Goal: Task Accomplishment & Management: Manage account settings

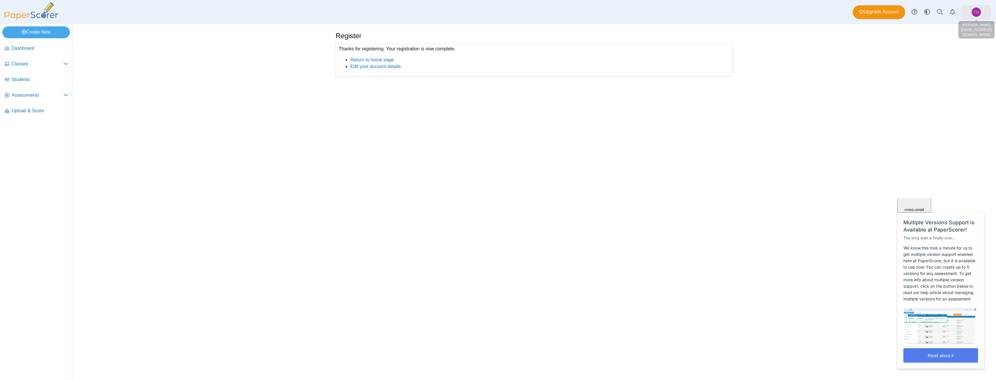
click at [974, 10] on span "TM" at bounding box center [977, 12] width 6 height 4
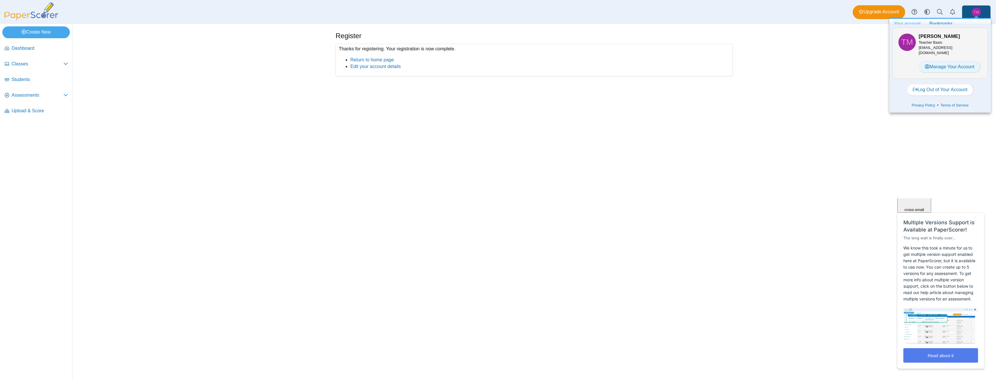
click at [958, 66] on link "Manage Your Account" at bounding box center [950, 67] width 62 height 12
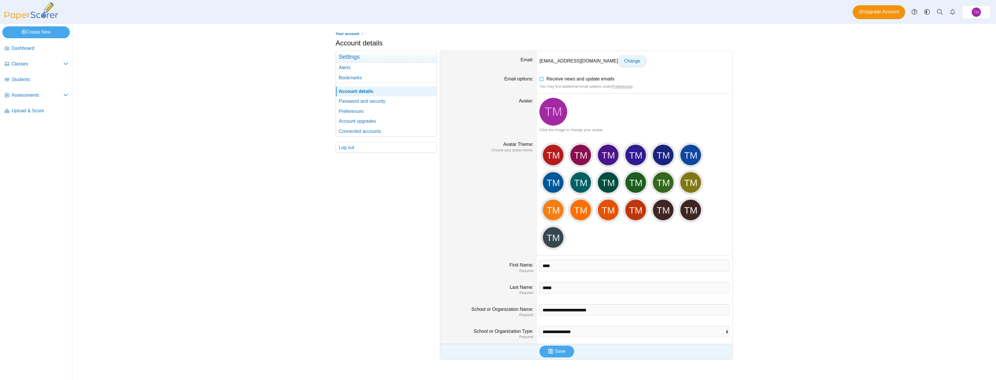
click at [624, 63] on span "Change" at bounding box center [632, 61] width 16 height 5
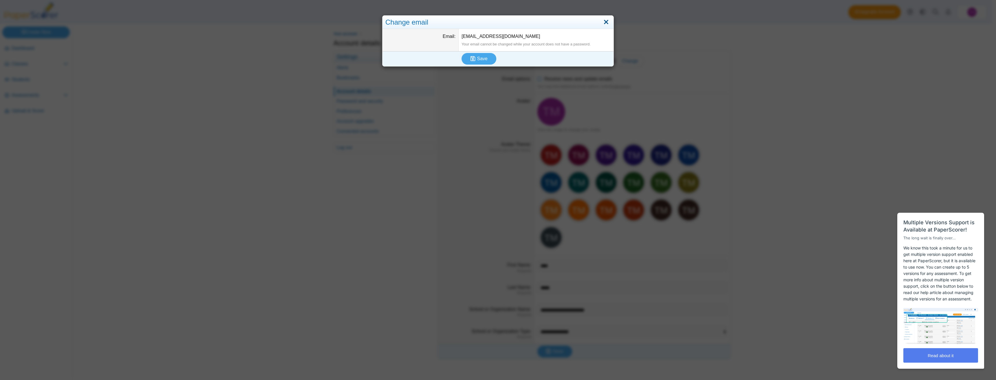
click at [603, 21] on link "Close" at bounding box center [606, 22] width 9 height 10
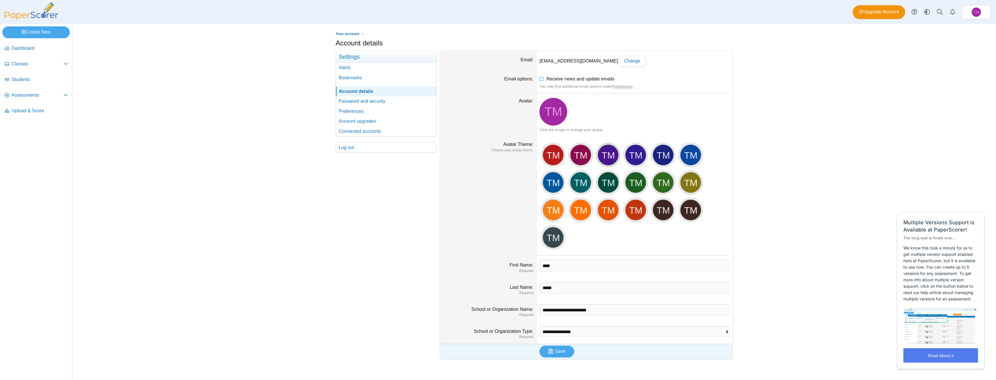
click at [607, 153] on div "TM" at bounding box center [608, 155] width 22 height 22
click at [367, 101] on link "Password and security" at bounding box center [386, 101] width 101 height 10
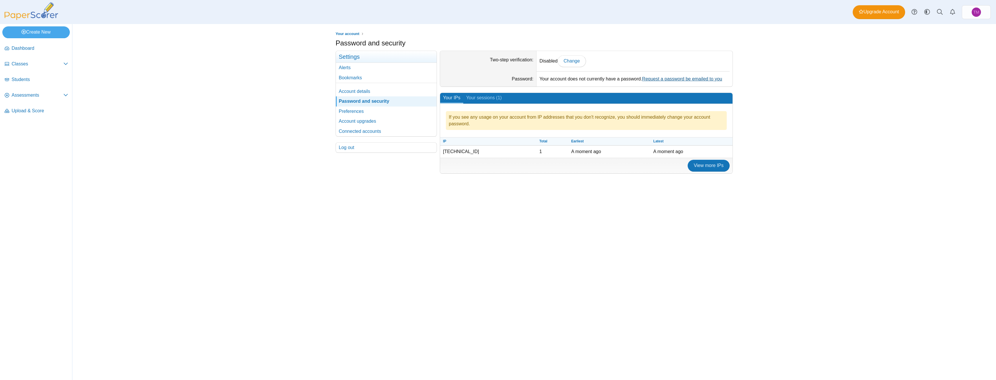
click at [699, 80] on link "Request a password be emailed to you" at bounding box center [682, 78] width 80 height 5
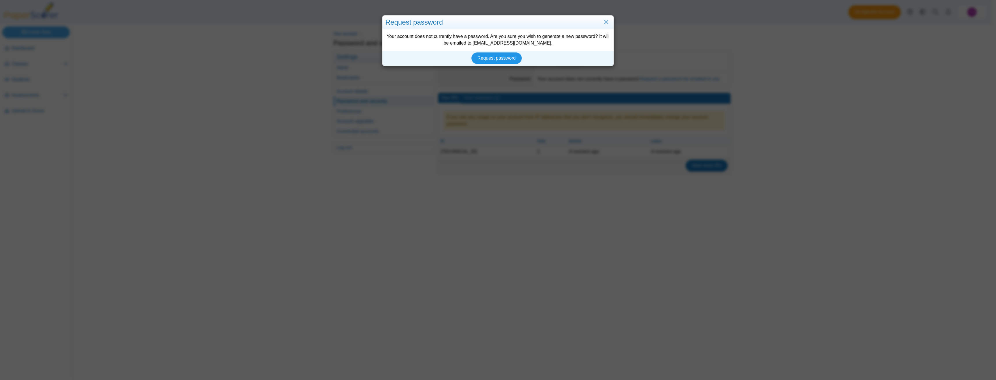
click at [507, 57] on span "Request password" at bounding box center [497, 58] width 39 height 5
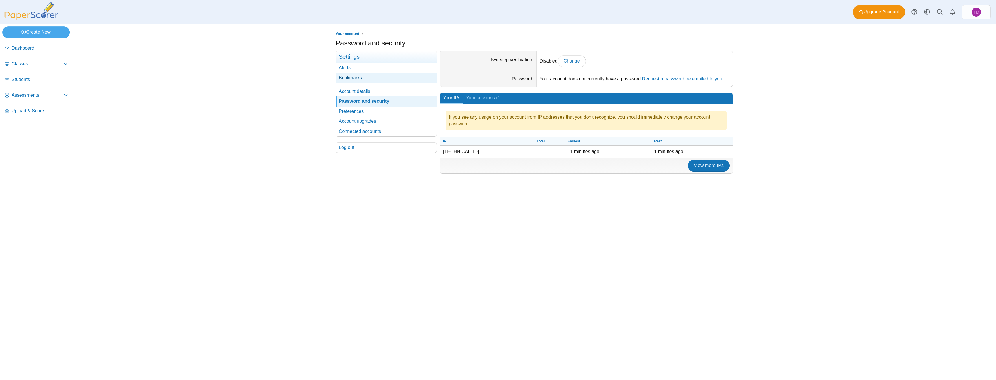
click at [366, 76] on link "Bookmarks" at bounding box center [386, 78] width 101 height 10
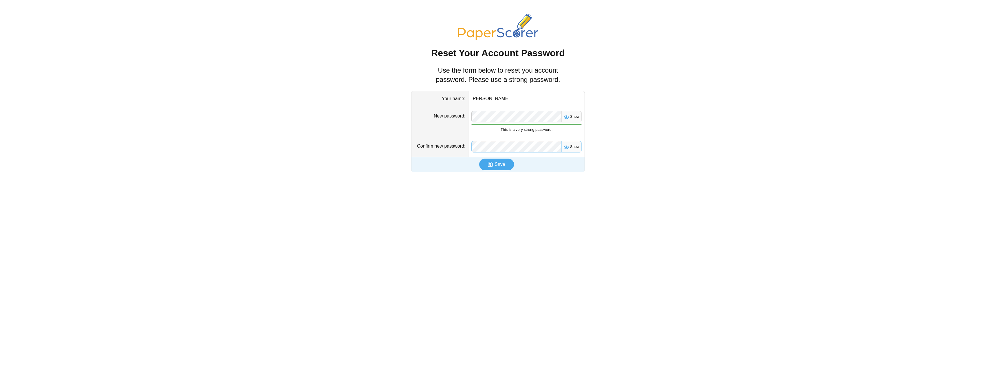
click at [479, 159] on button "Save" at bounding box center [496, 165] width 35 height 12
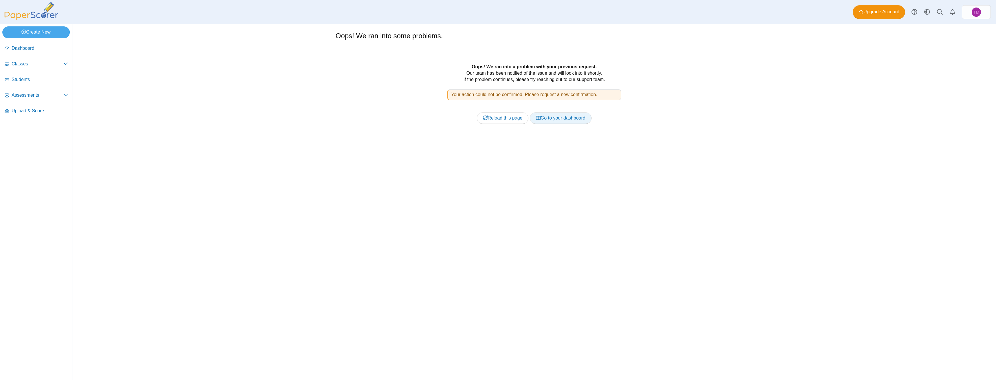
click at [560, 119] on link "Go to your dashboard" at bounding box center [561, 118] width 62 height 12
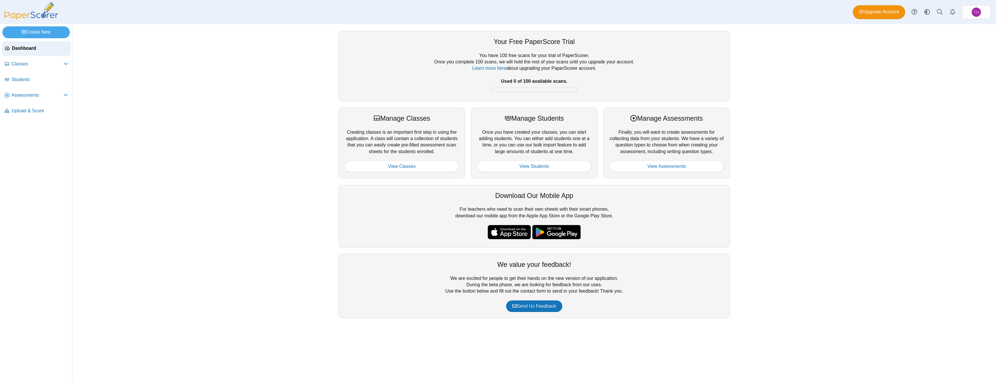
click at [976, 82] on div "Your Free PaperScore Trial You have 100 free scans for your trial of PaperScore…" at bounding box center [534, 202] width 924 height 356
click at [978, 11] on span "TM" at bounding box center [977, 12] width 6 height 4
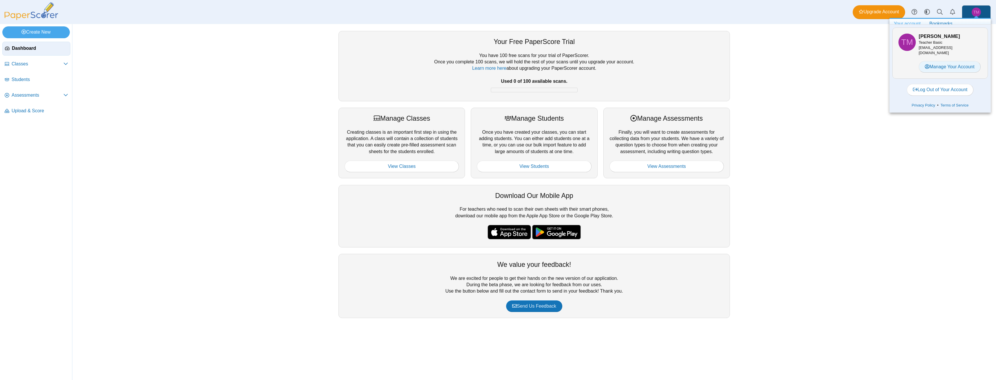
click at [957, 64] on link "Manage Your Account" at bounding box center [950, 67] width 62 height 12
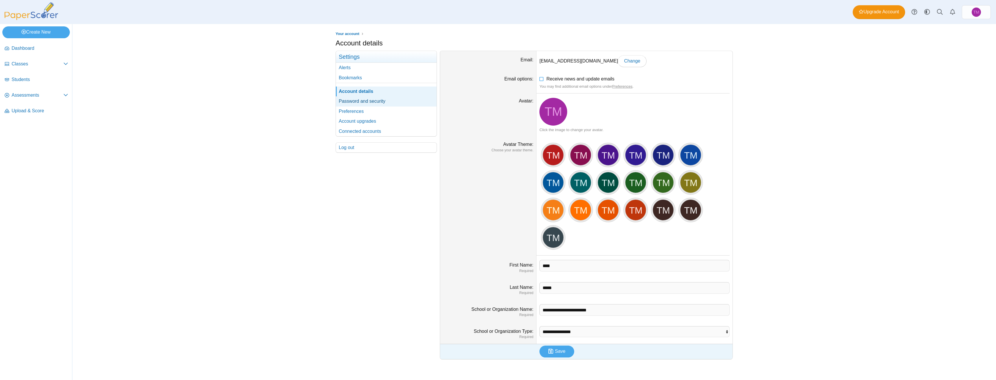
click at [372, 103] on link "Password and security" at bounding box center [386, 101] width 101 height 10
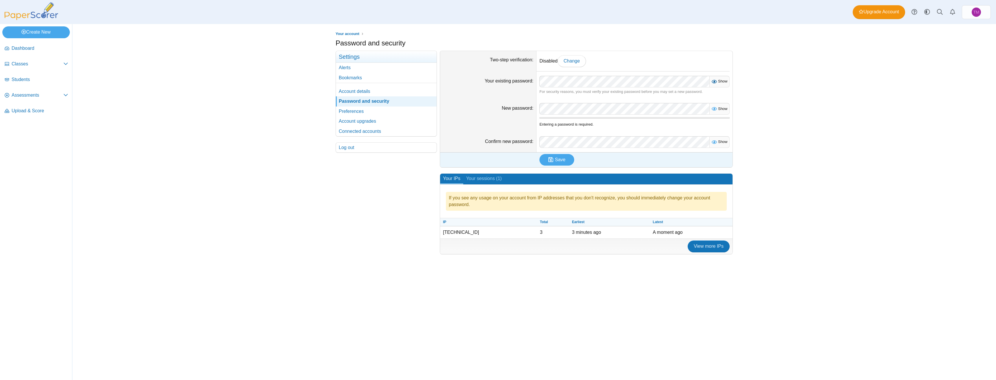
click at [721, 79] on span "Show" at bounding box center [721, 81] width 11 height 4
click at [571, 62] on span "Change" at bounding box center [572, 61] width 16 height 5
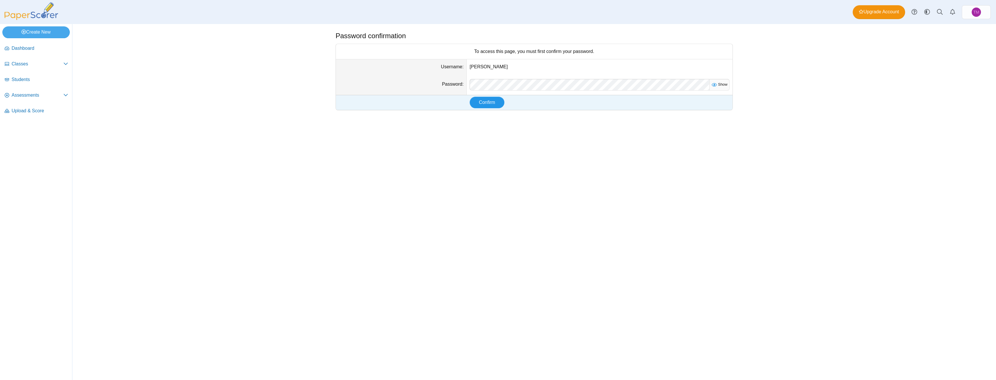
click at [486, 101] on span "Confirm" at bounding box center [487, 102] width 16 height 5
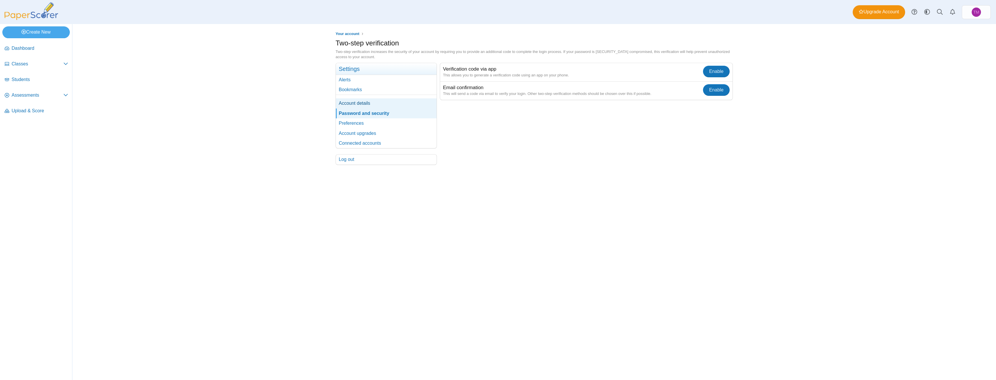
click at [367, 103] on link "Account details" at bounding box center [386, 103] width 101 height 10
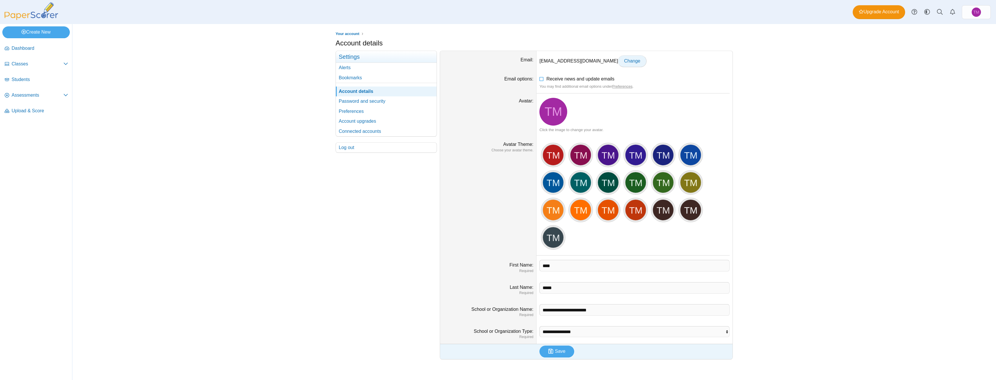
click at [624, 59] on span "Change" at bounding box center [632, 61] width 16 height 5
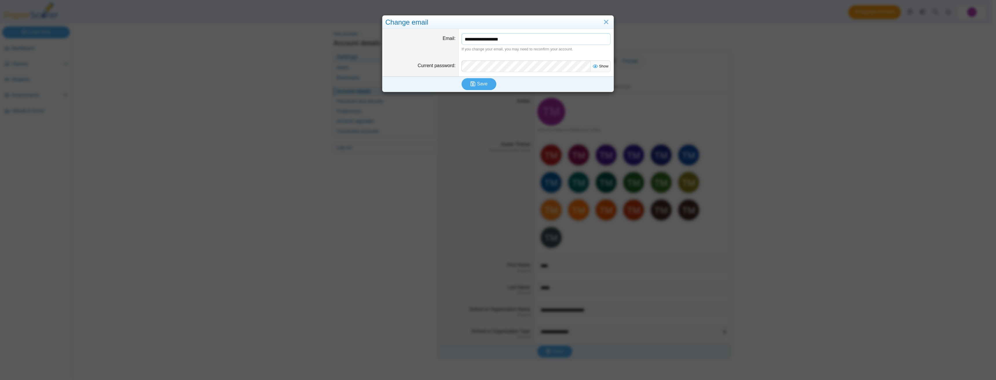
drag, startPoint x: 524, startPoint y: 40, endPoint x: 461, endPoint y: 36, distance: 63.6
click at [462, 36] on input "**********" at bounding box center [536, 39] width 149 height 12
type input "**********"
click at [481, 83] on span "Save" at bounding box center [482, 83] width 10 height 5
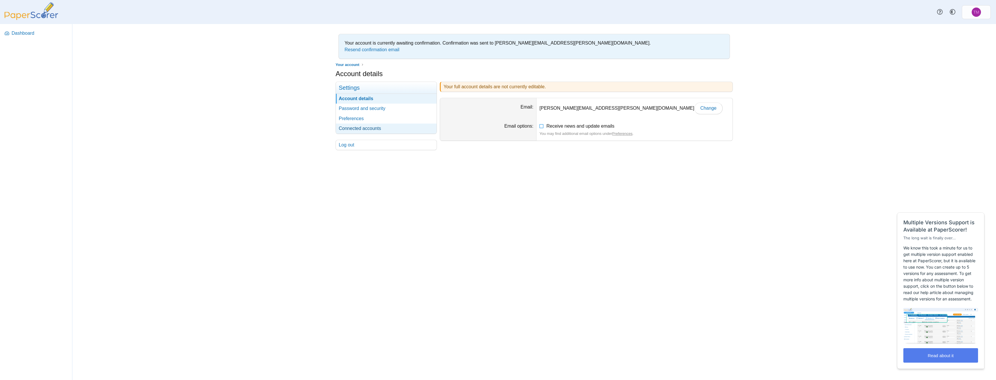
click at [372, 130] on link "Connected accounts" at bounding box center [386, 129] width 101 height 10
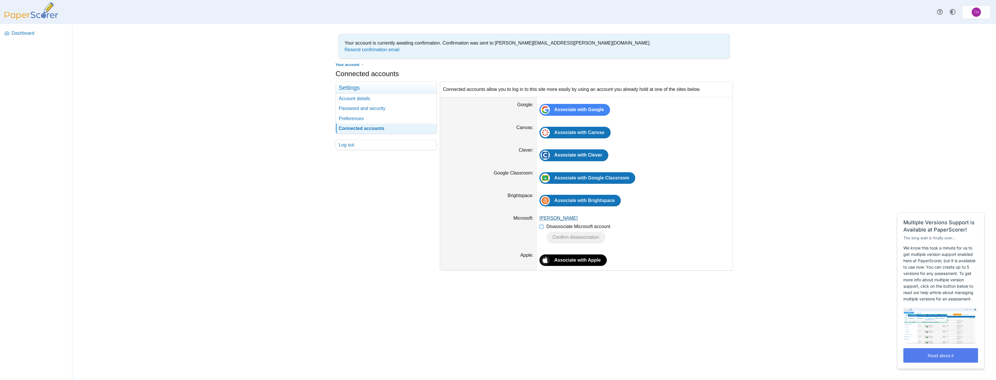
click at [558, 220] on link "[PERSON_NAME]" at bounding box center [559, 218] width 38 height 5
click at [541, 226] on icon at bounding box center [542, 226] width 5 height 4
click at [584, 237] on span "Confirm disassociation" at bounding box center [576, 237] width 47 height 5
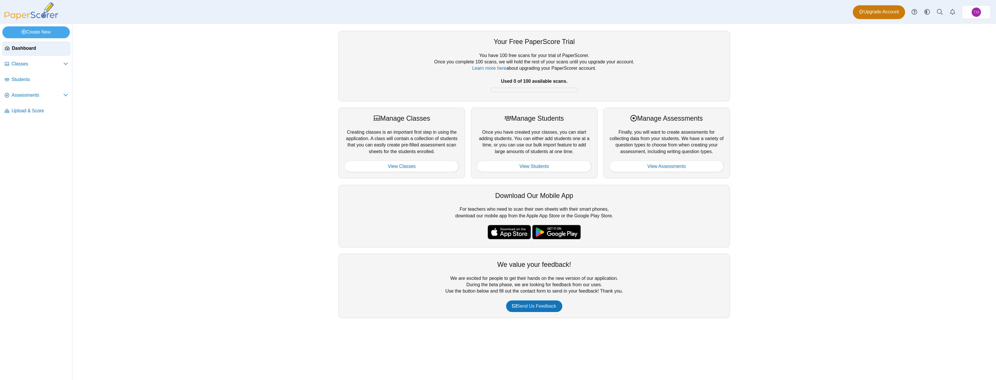
click at [879, 13] on span "Upgrade Account" at bounding box center [879, 12] width 40 height 6
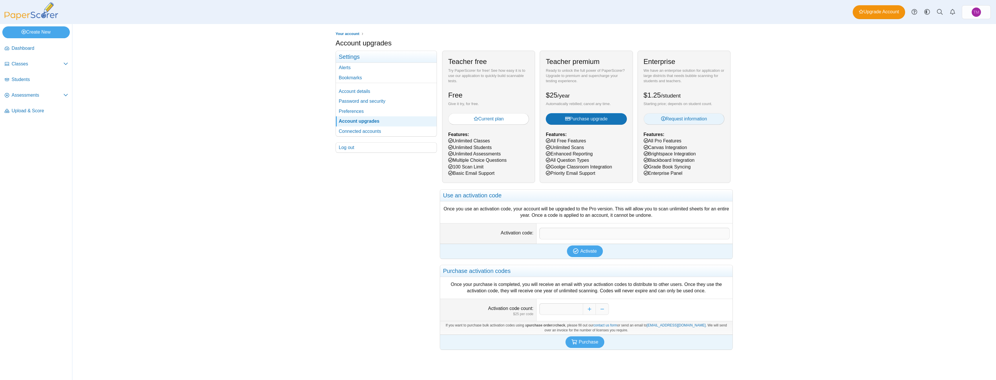
click at [701, 116] on span "Request information" at bounding box center [684, 118] width 46 height 5
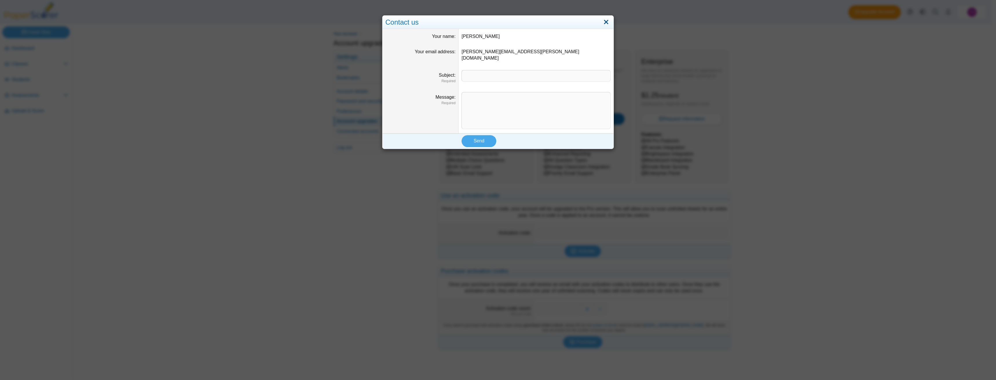
click at [604, 22] on link "Close" at bounding box center [606, 22] width 9 height 10
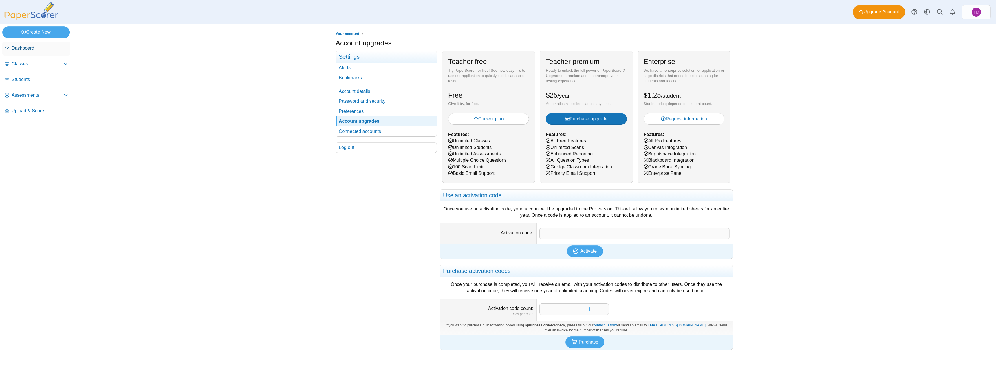
click at [31, 49] on span "Dashboard" at bounding box center [40, 48] width 56 height 6
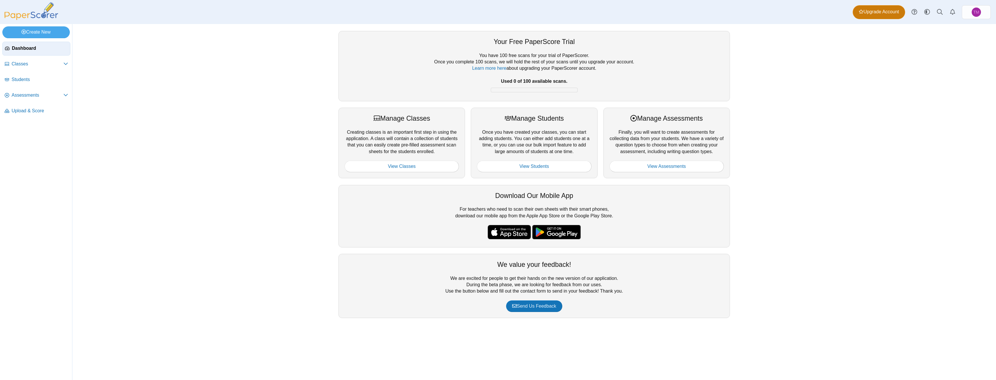
click at [880, 12] on span "Upgrade Account" at bounding box center [879, 12] width 40 height 6
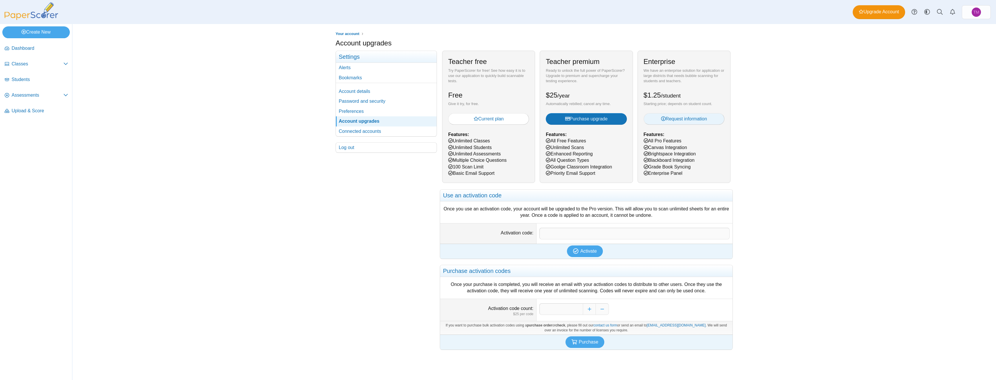
click at [697, 119] on span "Request information" at bounding box center [684, 118] width 46 height 5
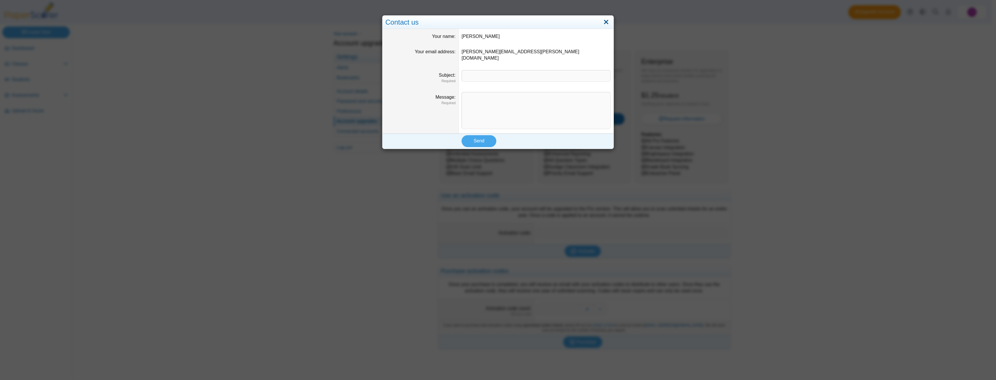
click at [604, 21] on link "Close" at bounding box center [606, 22] width 9 height 10
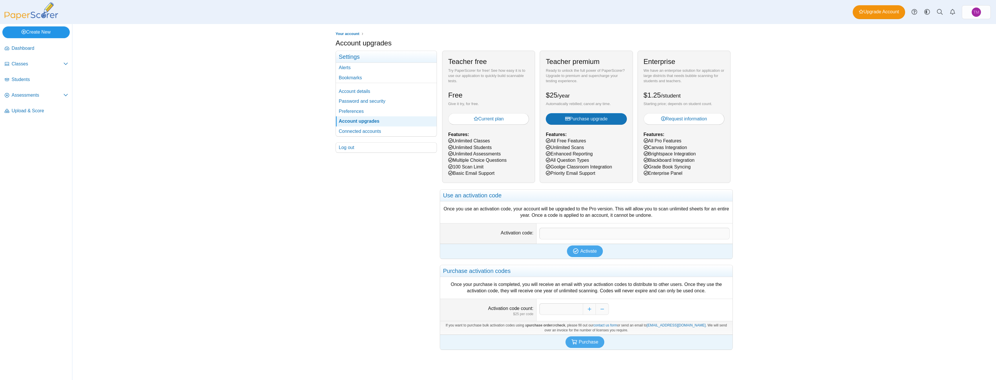
click at [44, 33] on link "Create New" at bounding box center [35, 32] width 67 height 12
click at [154, 86] on div "Your account Account upgrades" at bounding box center [534, 202] width 924 height 356
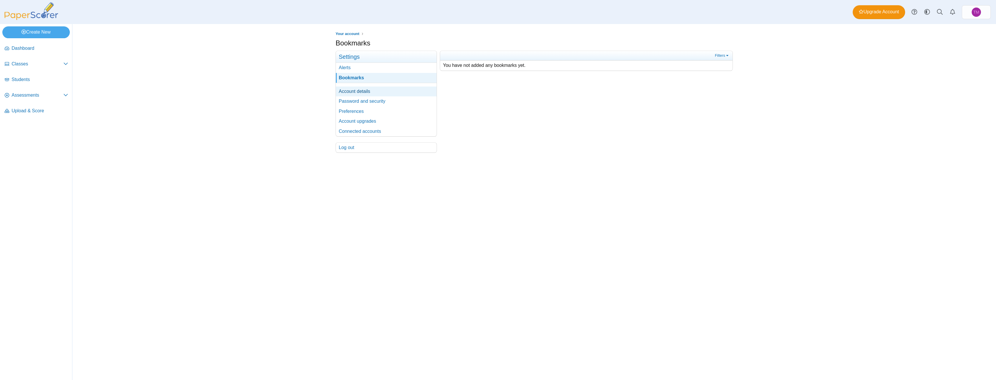
click at [369, 93] on link "Account details" at bounding box center [386, 92] width 101 height 10
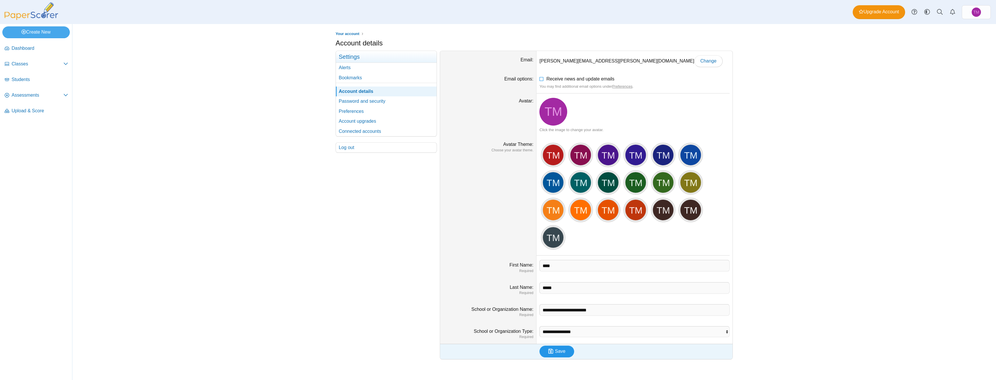
click at [558, 351] on span "Save" at bounding box center [560, 351] width 10 height 5
click at [605, 153] on div "TM" at bounding box center [608, 155] width 22 height 22
click at [634, 153] on div "TM" at bounding box center [636, 155] width 22 height 22
click at [376, 115] on link "Preferences" at bounding box center [386, 112] width 101 height 10
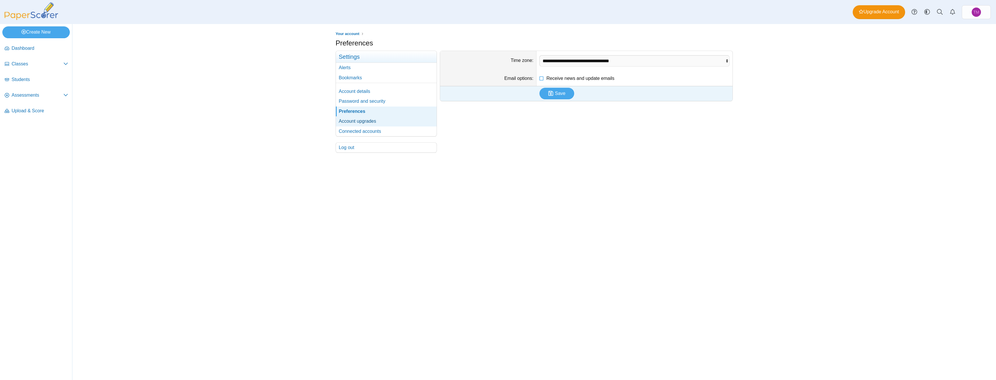
click at [372, 120] on link "Account upgrades" at bounding box center [386, 121] width 101 height 10
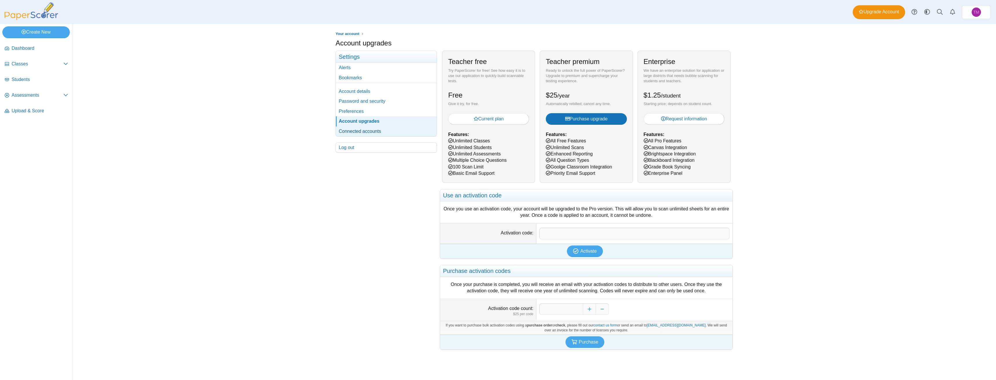
click at [368, 131] on link "Connected accounts" at bounding box center [386, 132] width 101 height 10
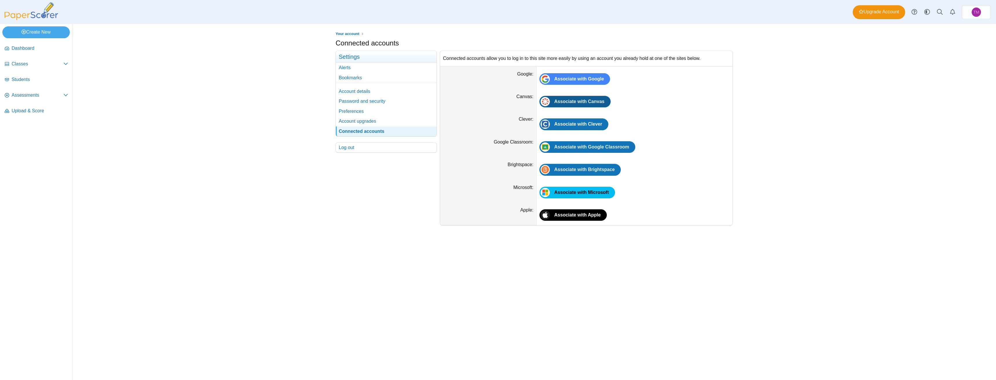
click at [581, 100] on span "Associate with Canvas" at bounding box center [579, 101] width 50 height 5
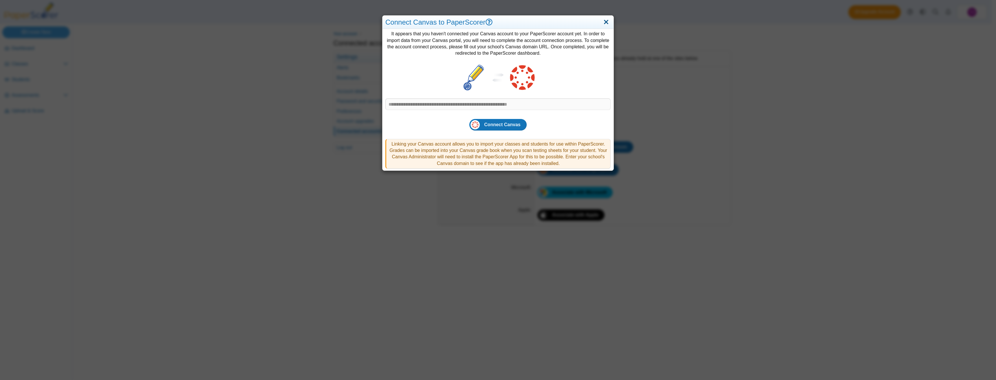
click at [604, 22] on link "Close" at bounding box center [606, 22] width 9 height 10
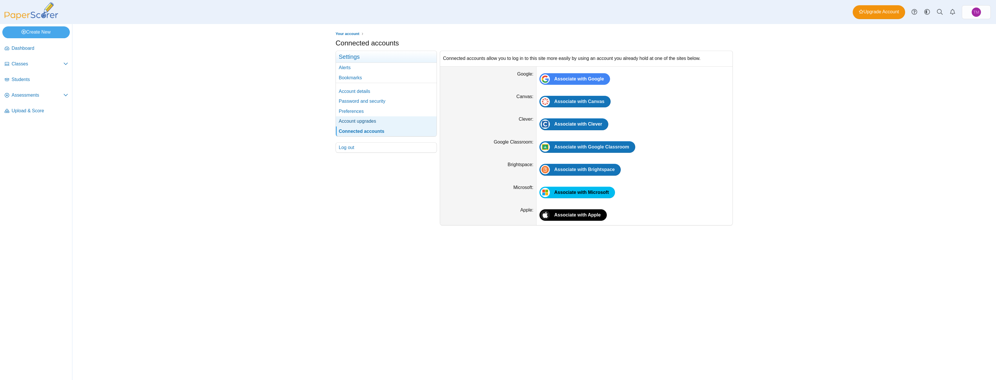
click at [366, 120] on link "Account upgrades" at bounding box center [386, 121] width 101 height 10
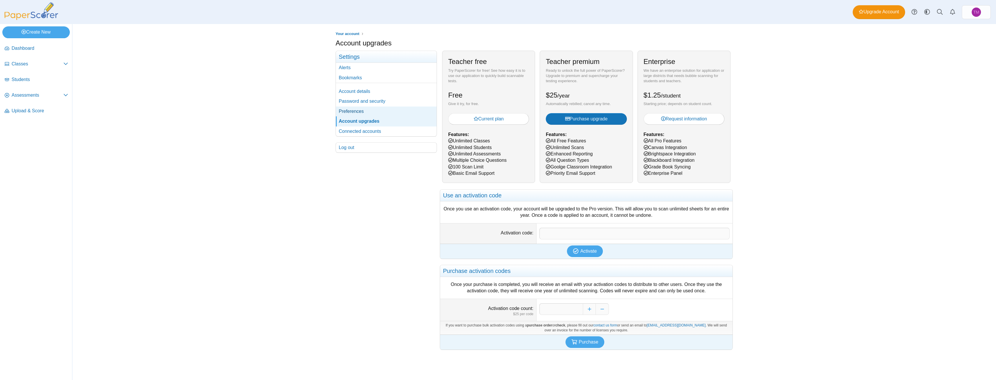
click at [359, 110] on link "Preferences" at bounding box center [386, 112] width 101 height 10
